Goal: Information Seeking & Learning: Learn about a topic

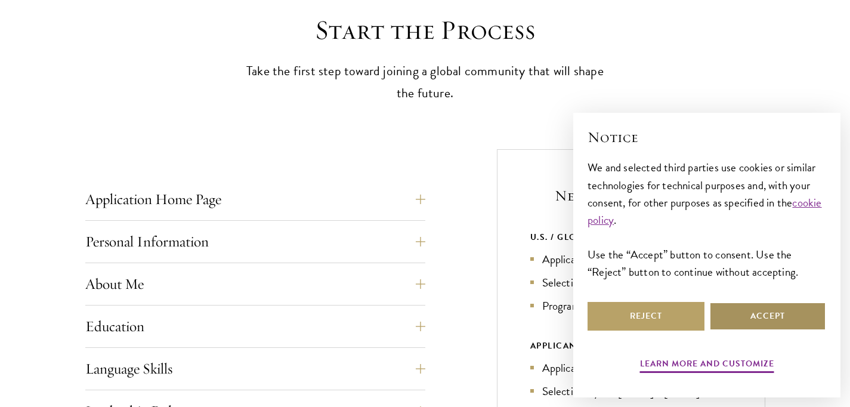
click at [727, 313] on button "Accept" at bounding box center [767, 316] width 117 height 29
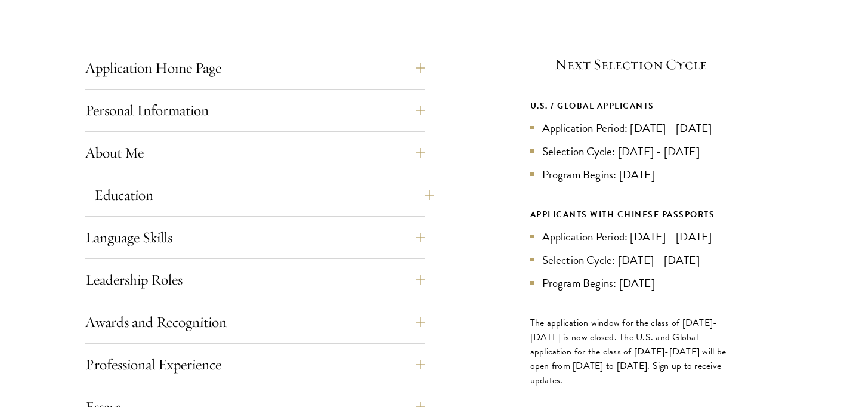
scroll to position [468, 0]
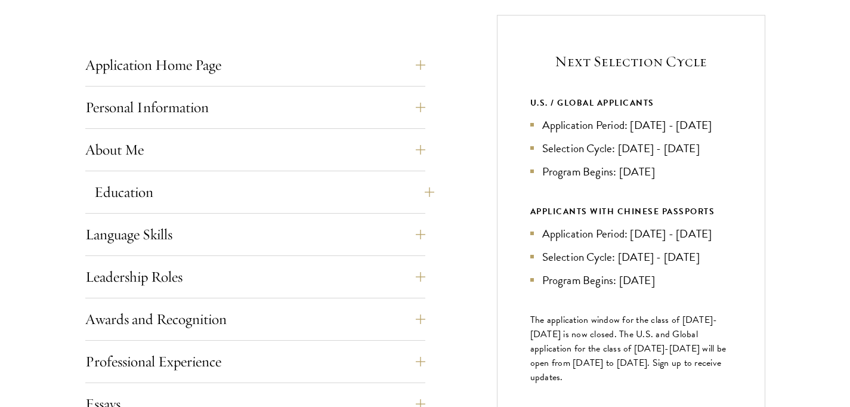
click at [422, 191] on button "Education" at bounding box center [264, 192] width 340 height 29
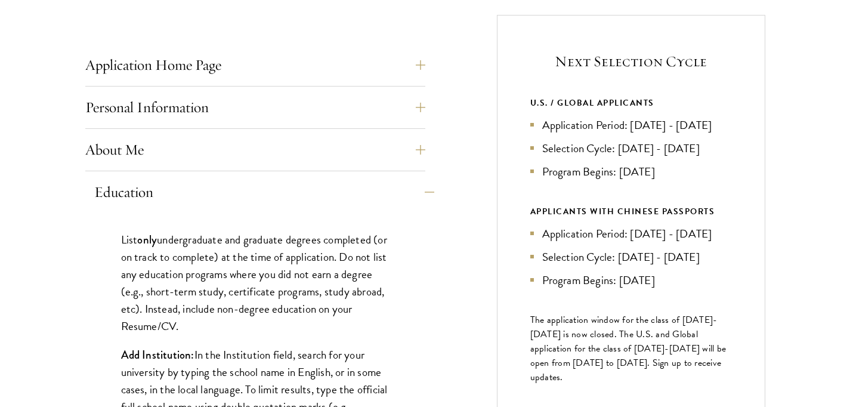
click at [422, 191] on button "Education" at bounding box center [264, 192] width 340 height 29
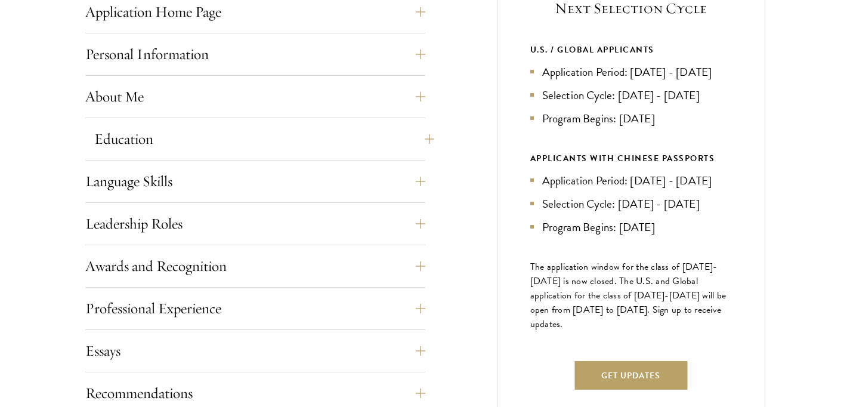
scroll to position [532, 0]
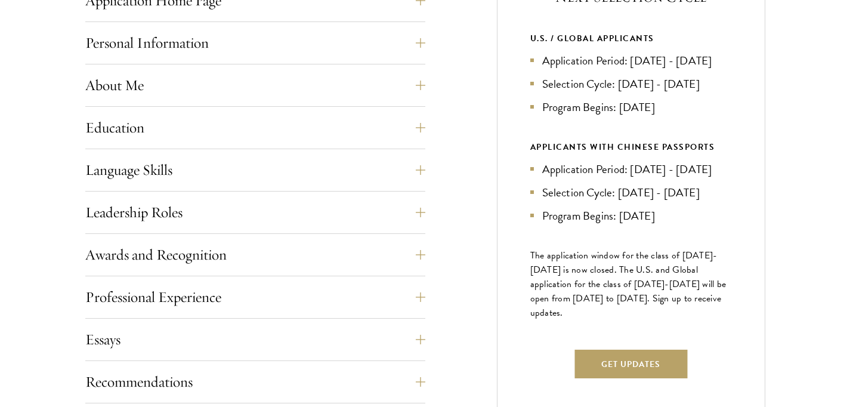
click at [422, 191] on div "Application Home Page The online application form must be completed in English.…" at bounding box center [255, 321] width 340 height 671
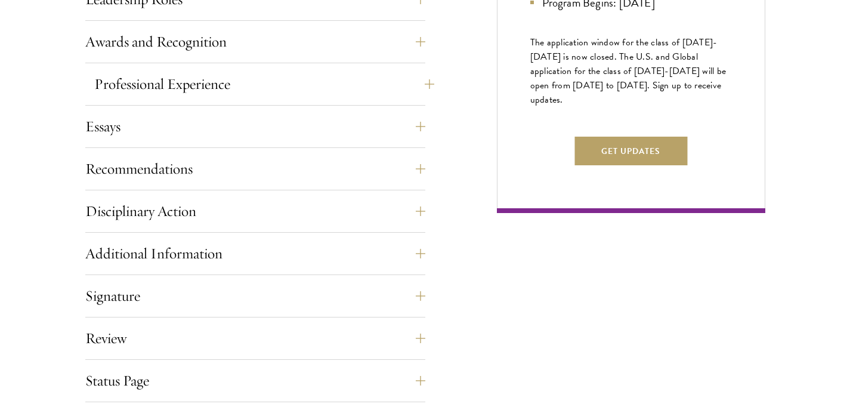
scroll to position [748, 0]
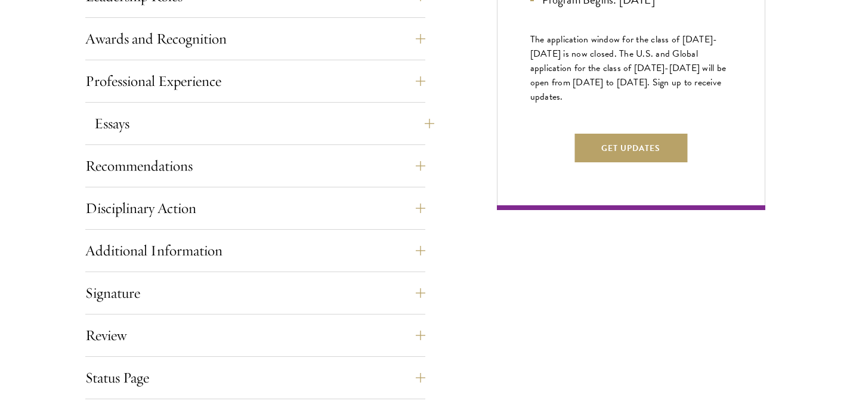
click at [418, 123] on button "Essays" at bounding box center [264, 123] width 340 height 29
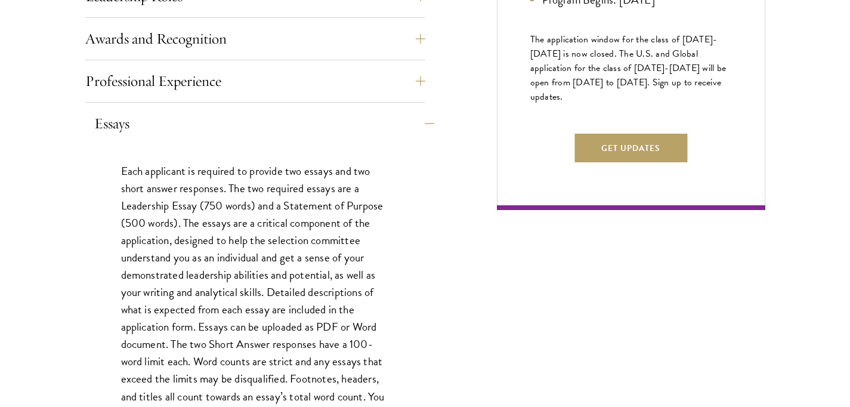
click at [418, 123] on button "Essays" at bounding box center [264, 123] width 340 height 29
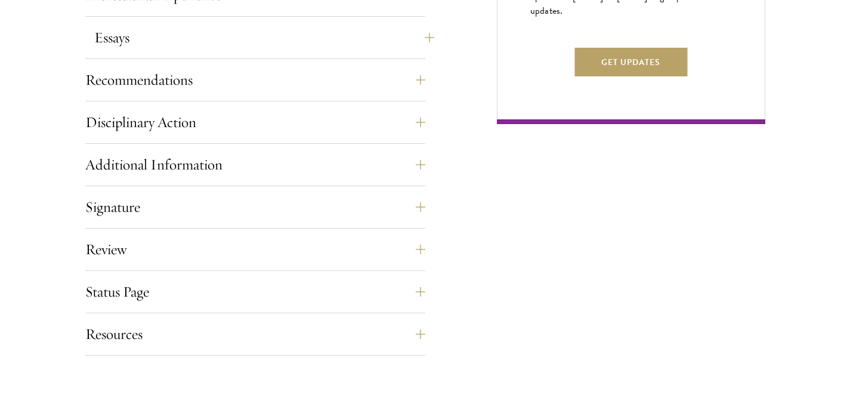
scroll to position [837, 0]
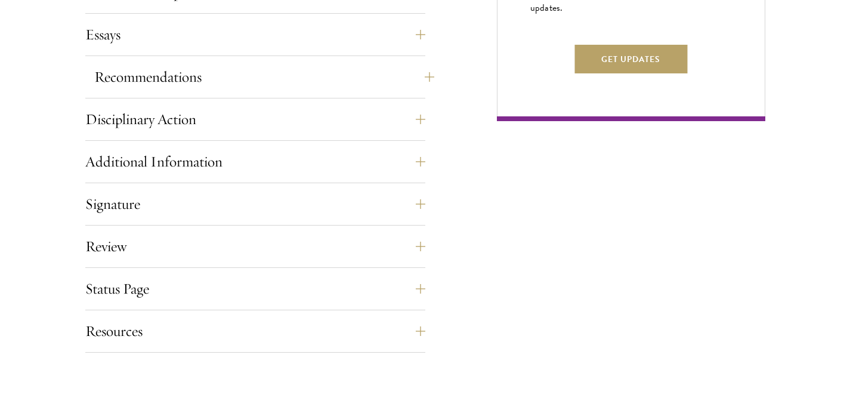
click at [412, 85] on button "Recommendations" at bounding box center [264, 77] width 340 height 29
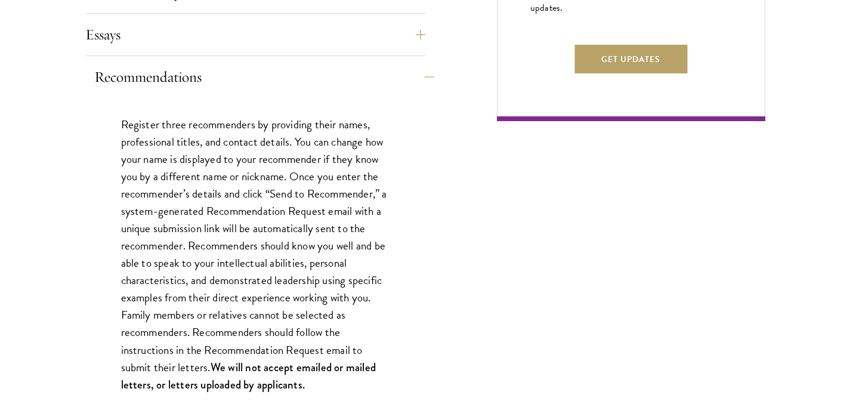
click at [412, 85] on button "Recommendations" at bounding box center [264, 77] width 340 height 29
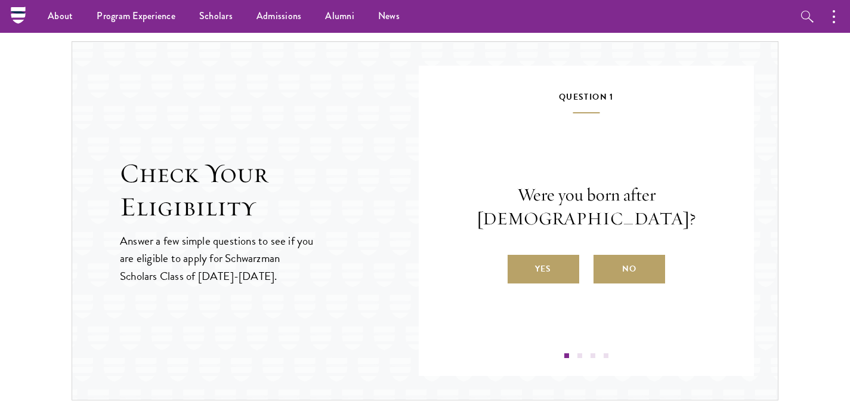
scroll to position [1222, 0]
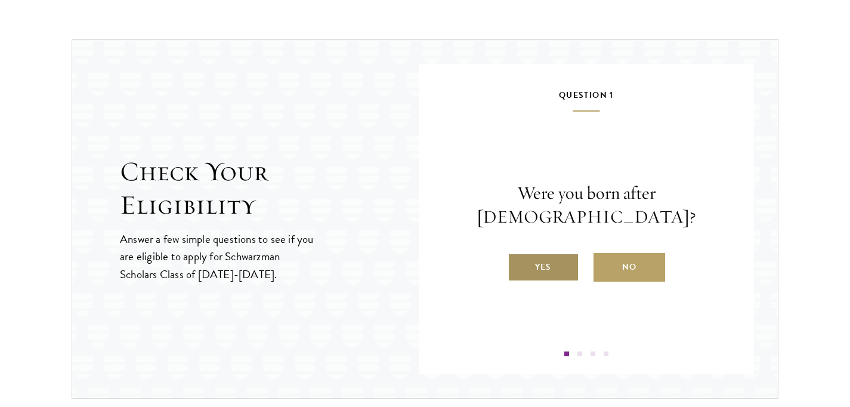
click at [546, 260] on label "Yes" at bounding box center [544, 267] width 72 height 29
click at [518, 260] on input "Yes" at bounding box center [513, 259] width 11 height 11
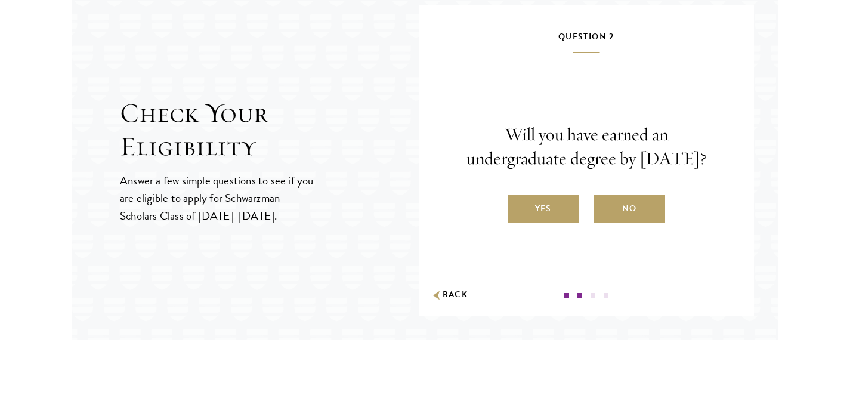
scroll to position [1281, 0]
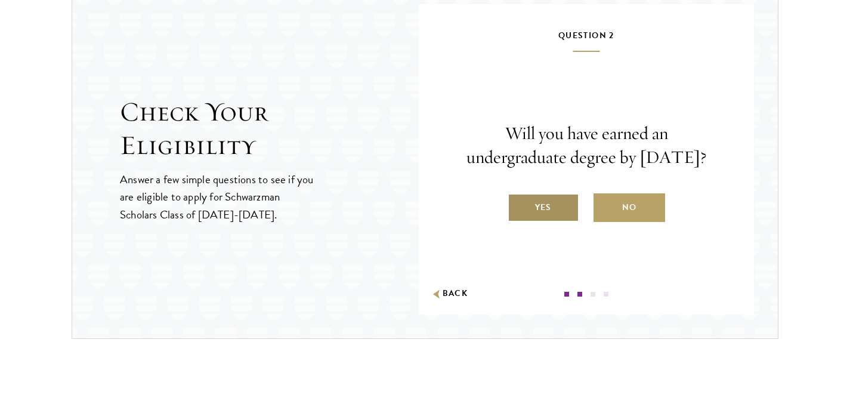
click at [549, 215] on label "Yes" at bounding box center [544, 207] width 72 height 29
click at [518, 205] on input "Yes" at bounding box center [513, 199] width 11 height 11
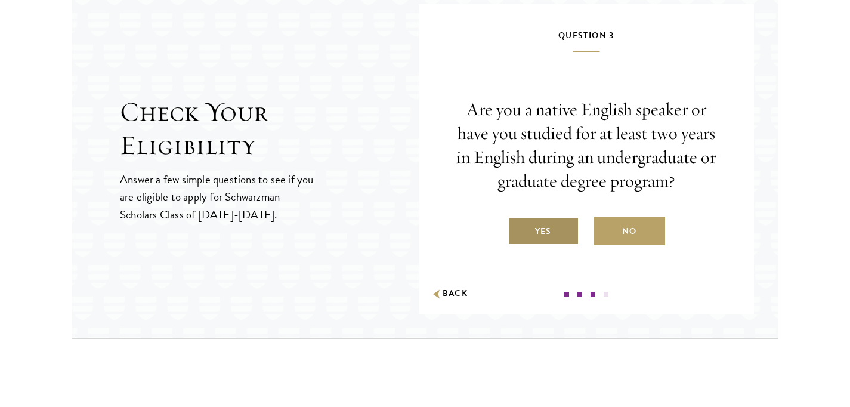
click at [548, 220] on label "Yes" at bounding box center [544, 231] width 72 height 29
click at [518, 220] on input "Yes" at bounding box center [513, 223] width 11 height 11
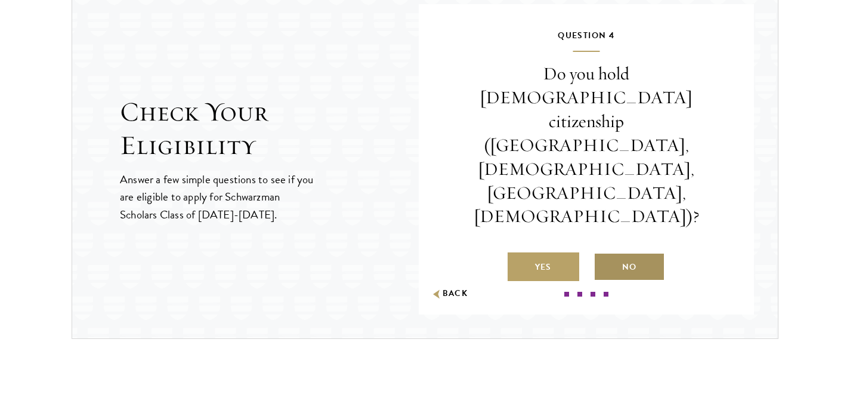
click at [626, 252] on label "No" at bounding box center [630, 266] width 72 height 29
click at [604, 254] on input "No" at bounding box center [599, 259] width 11 height 11
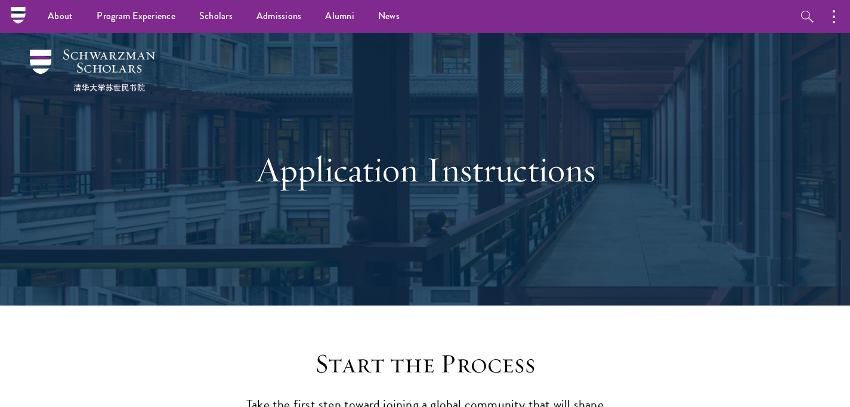
scroll to position [0, 0]
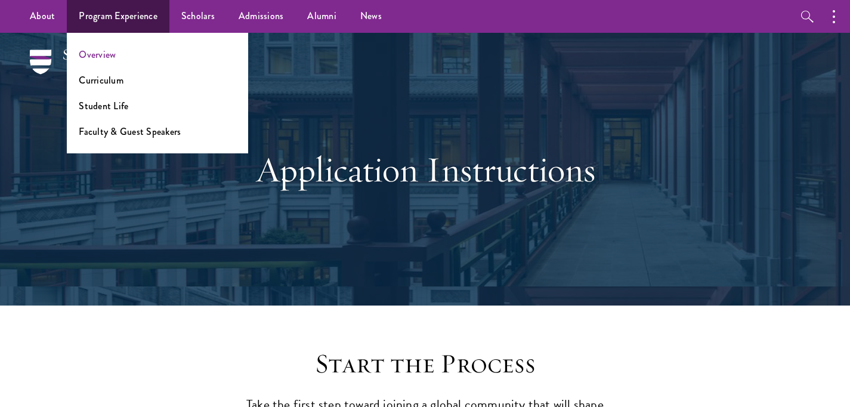
click at [115, 55] on link "Overview" at bounding box center [97, 55] width 37 height 14
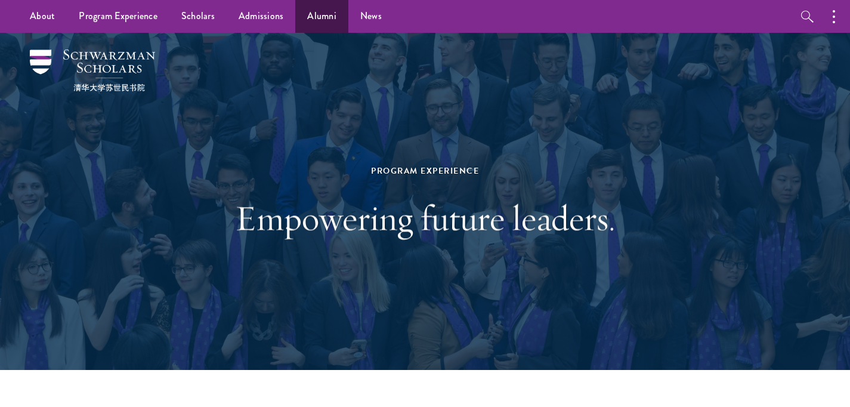
click at [310, 17] on link "Alumni" at bounding box center [321, 16] width 53 height 33
